Goal: Information Seeking & Learning: Learn about a topic

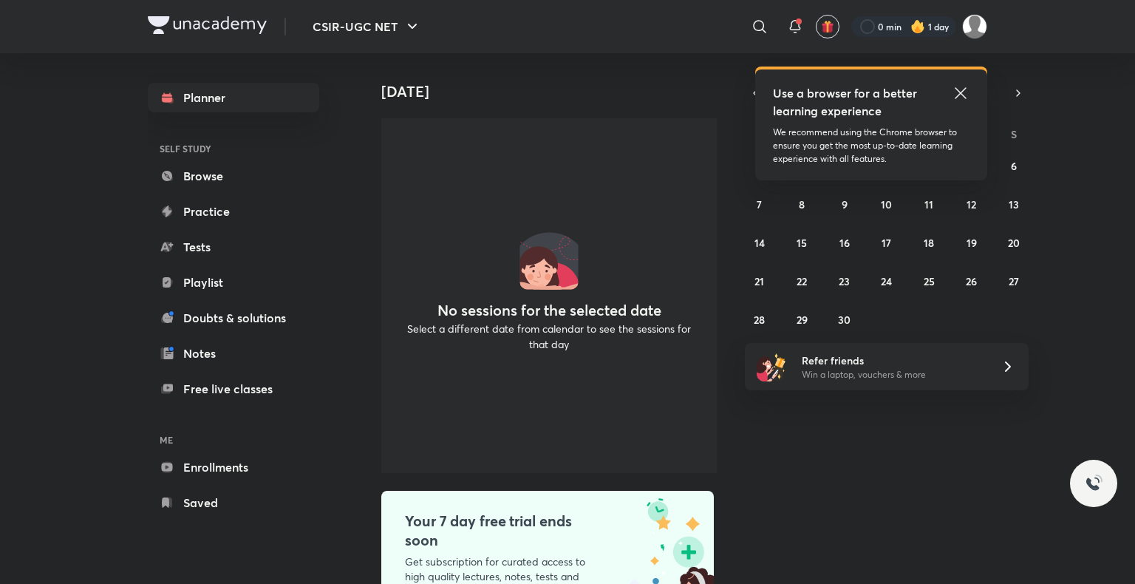
click at [953, 88] on icon at bounding box center [961, 93] width 18 height 18
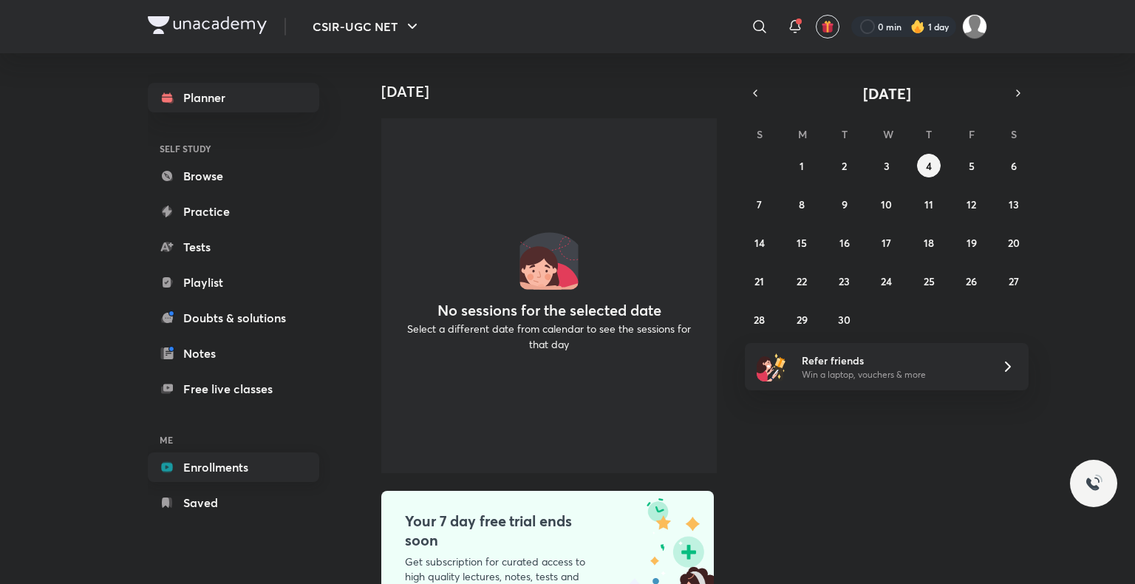
click at [234, 469] on link "Enrollments" at bounding box center [233, 467] width 171 height 30
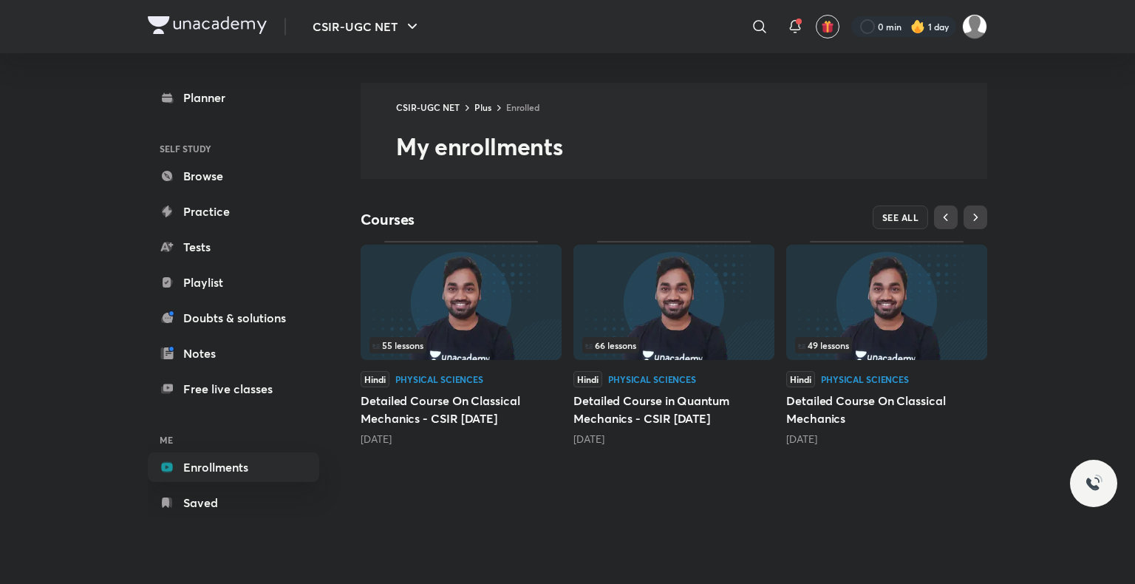
click at [453, 319] on img at bounding box center [461, 302] width 201 height 115
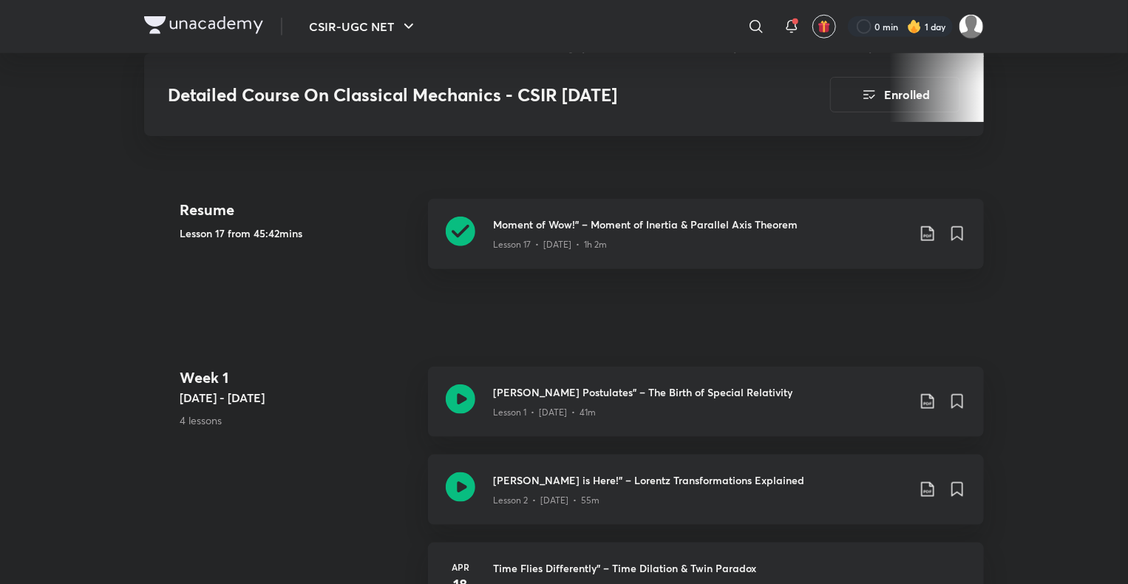
scroll to position [650, 0]
click at [576, 231] on div "Moment of Wow!” – Moment of Inertia & Parallel Axis Theorem Lesson 17 • [DATE] …" at bounding box center [706, 234] width 556 height 70
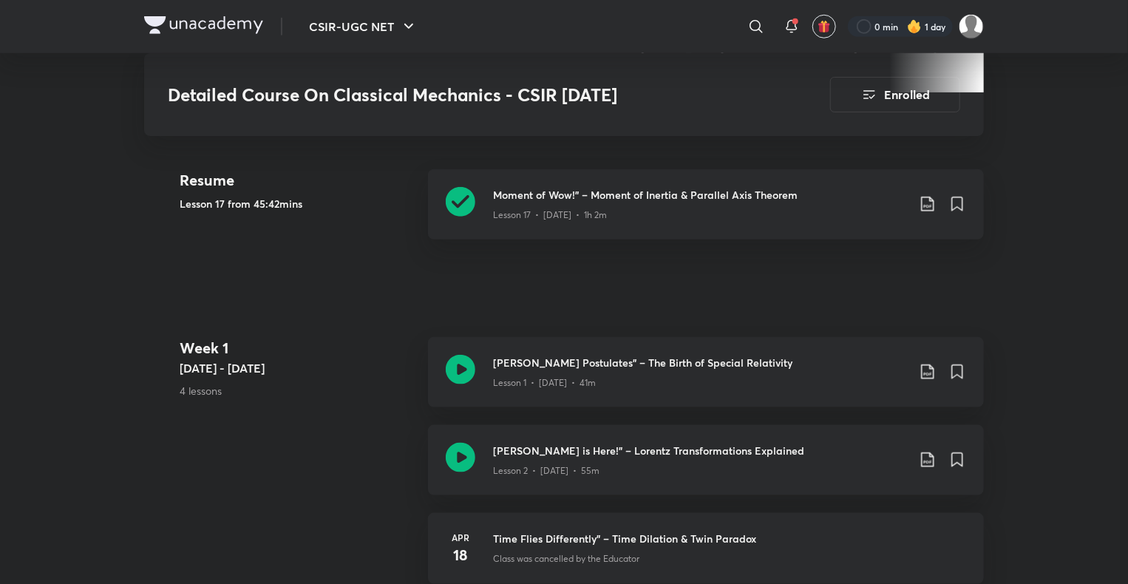
scroll to position [710, 0]
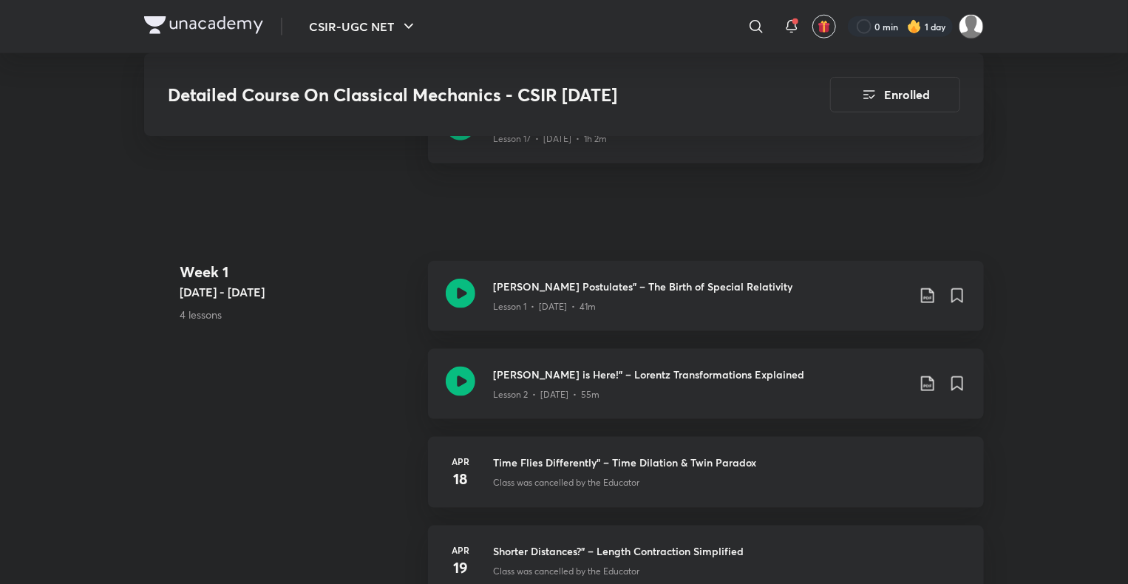
scroll to position [769, 0]
